Goal: Transaction & Acquisition: Download file/media

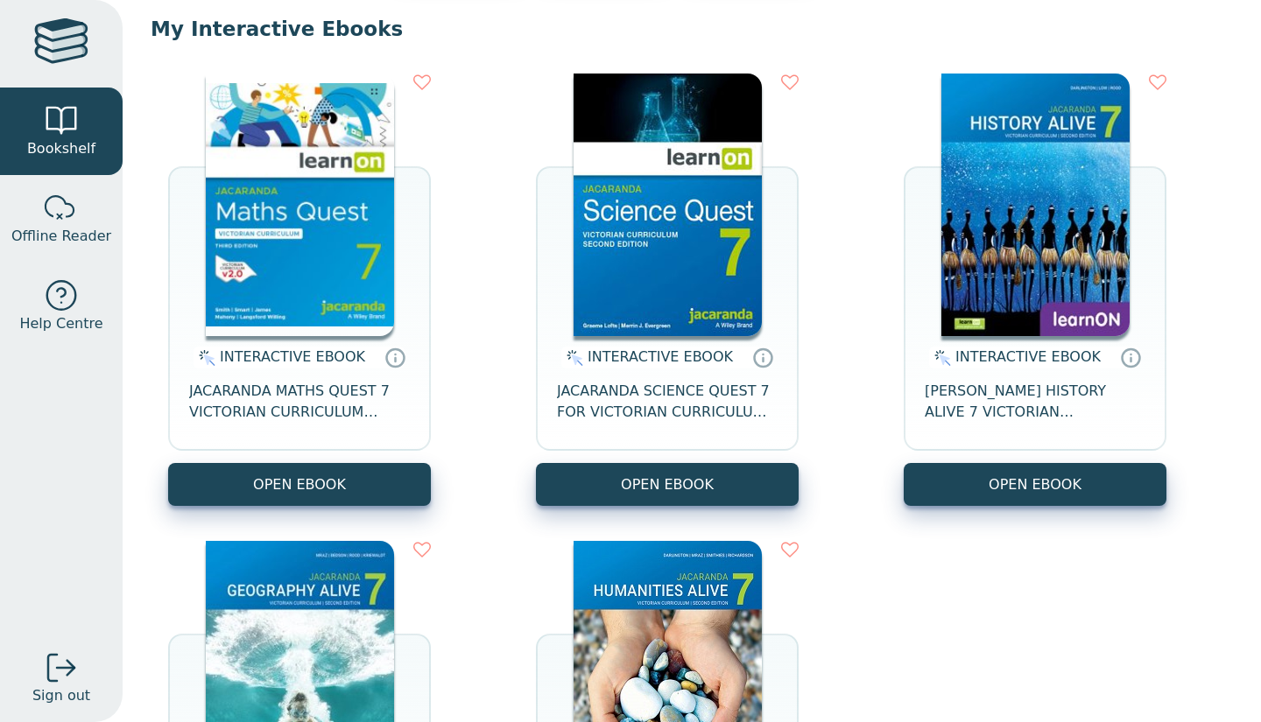
scroll to position [139, 0]
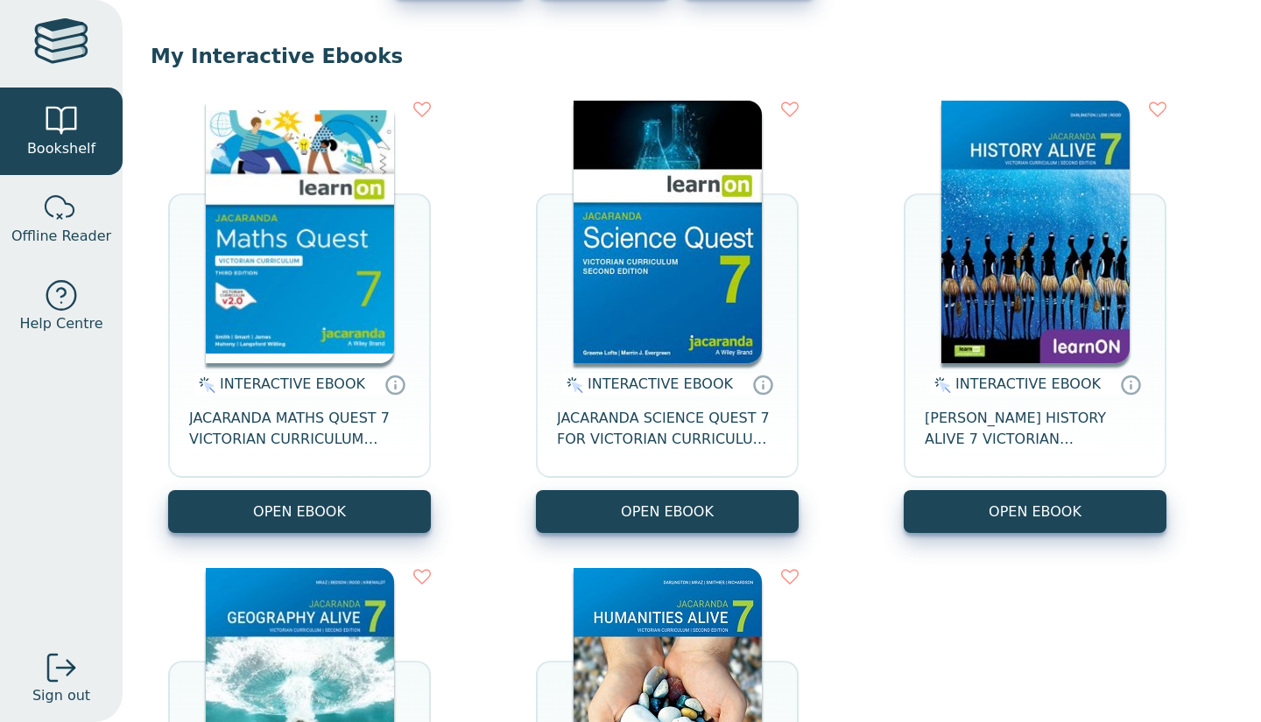
click at [366, 253] on img at bounding box center [300, 232] width 188 height 263
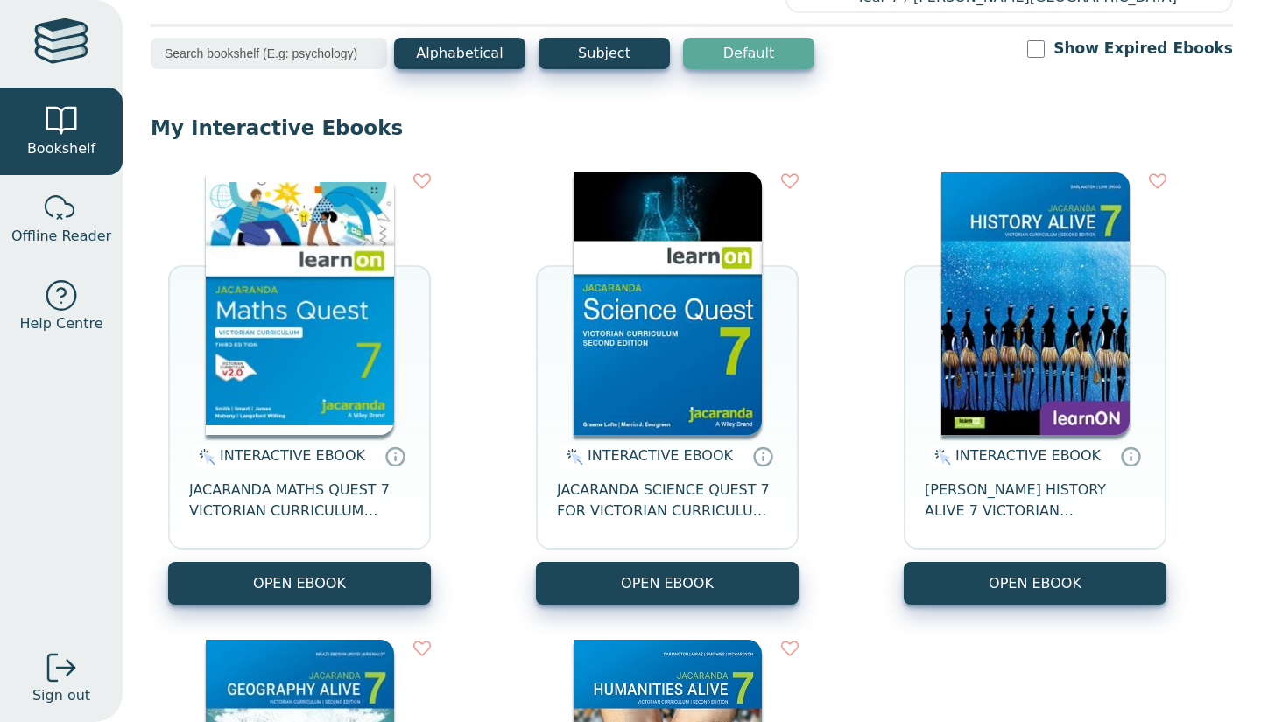
scroll to position [0, 0]
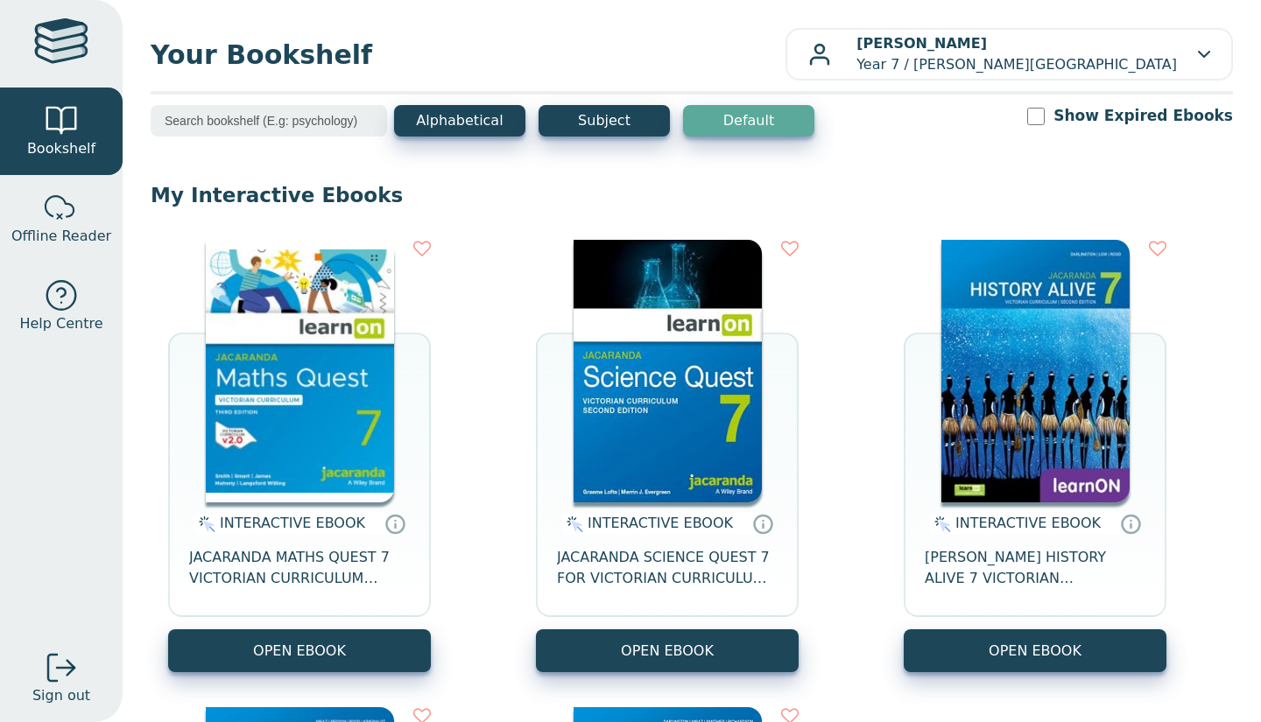
click at [370, 419] on img at bounding box center [300, 371] width 188 height 263
click at [275, 346] on img at bounding box center [300, 371] width 188 height 263
